Goal: Task Accomplishment & Management: Manage account settings

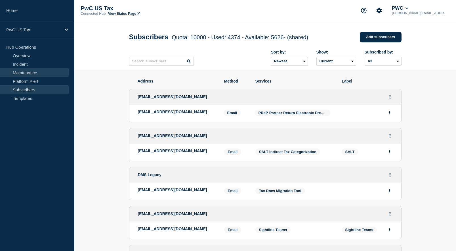
click at [35, 76] on link "Maintenance" at bounding box center [34, 72] width 69 height 9
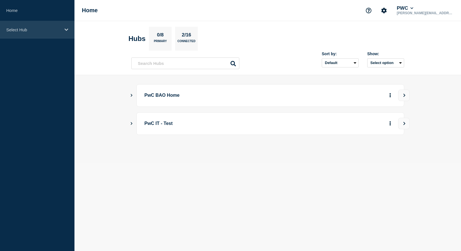
click at [23, 28] on p "Select Hub" at bounding box center [33, 29] width 55 height 5
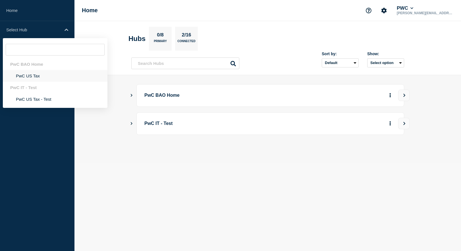
click at [33, 77] on li "PwC US Tax" at bounding box center [55, 76] width 105 height 12
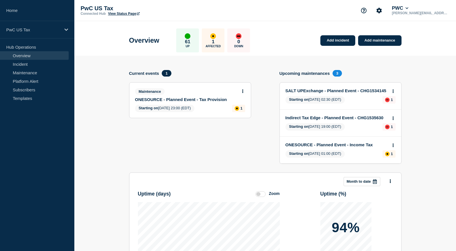
click at [165, 72] on span "1" at bounding box center [166, 73] width 9 height 7
click at [23, 72] on link "Maintenance" at bounding box center [34, 72] width 69 height 9
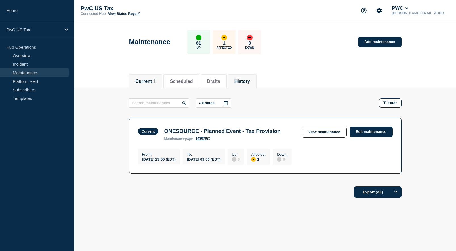
click at [250, 79] on button "History" at bounding box center [243, 81] width 16 height 5
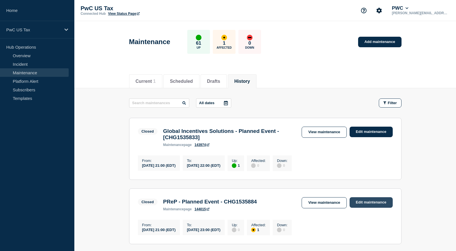
click at [385, 203] on link "Edit maintenance" at bounding box center [371, 202] width 43 height 11
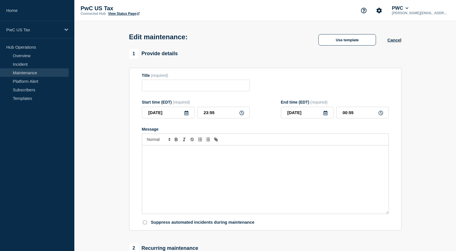
type input "PReP - Planned Event - CHG1535884"
type input "21:00"
type input "[DATE]"
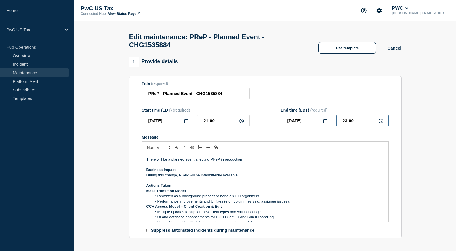
drag, startPoint x: 360, startPoint y: 125, endPoint x: 329, endPoint y: 122, distance: 30.5
click at [329, 122] on div "[DATE] 23:00" at bounding box center [335, 120] width 108 height 12
type input "23:56"
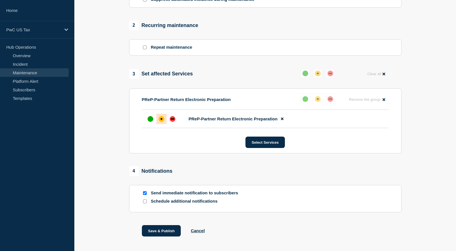
scroll to position [241, 0]
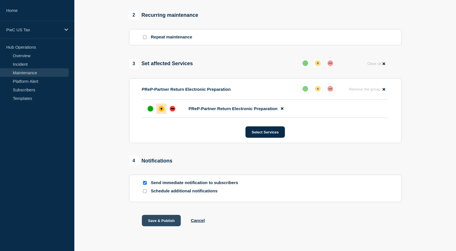
click at [152, 220] on button "Save & Publish" at bounding box center [161, 219] width 39 height 11
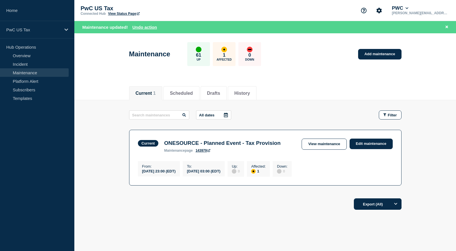
scroll to position [12, 0]
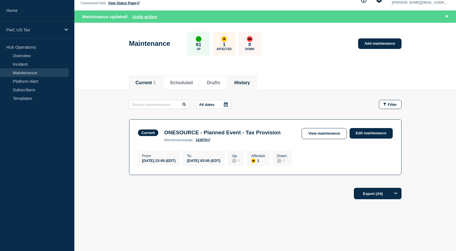
click at [247, 80] on button "History" at bounding box center [243, 82] width 16 height 5
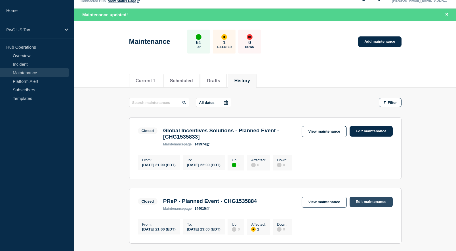
click at [363, 207] on link "Edit maintenance" at bounding box center [371, 201] width 43 height 11
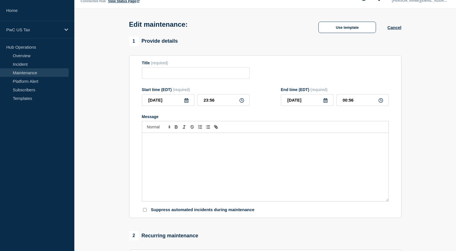
type input "PReP - Planned Event - CHG1535884"
type input "21:00"
type input "[DATE]"
type input "23:56"
